Goal: Go to known website: Access a specific website the user already knows

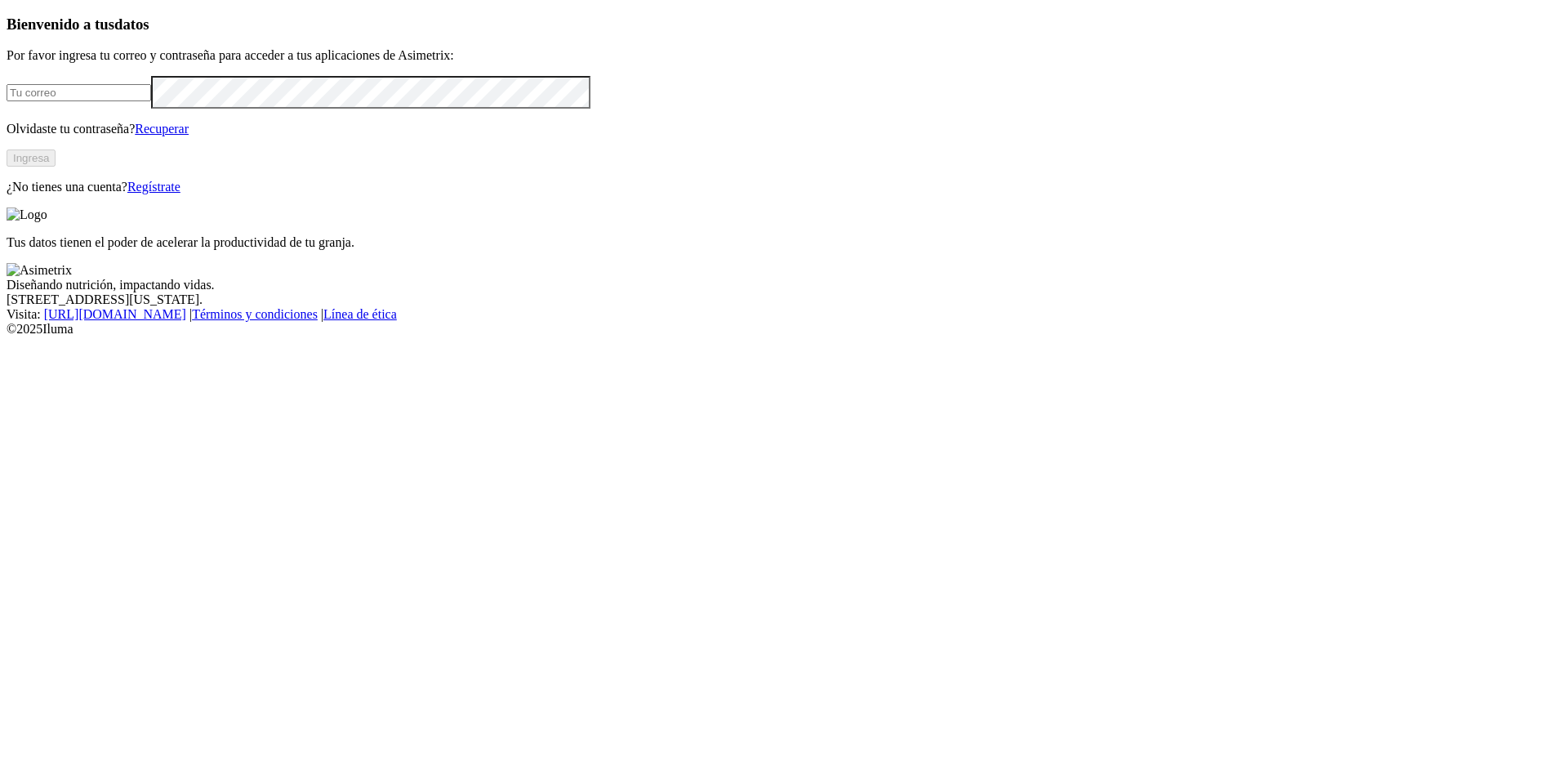
type input "[EMAIL_ADDRESS][DOMAIN_NAME]"
click at [55, 167] on button "Ingresa" at bounding box center [31, 158] width 49 height 17
